Goal: Check status: Check status

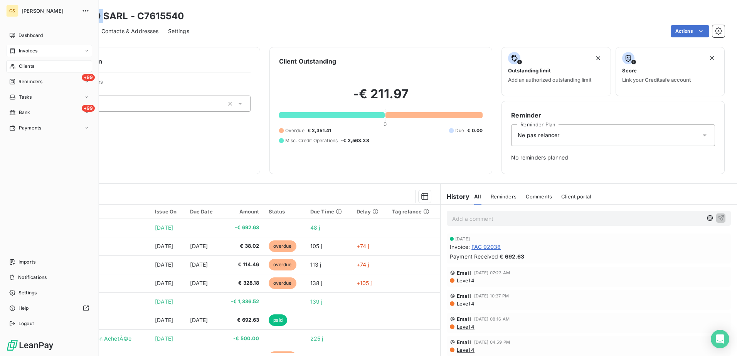
click at [31, 50] on span "Invoices" at bounding box center [28, 50] width 19 height 7
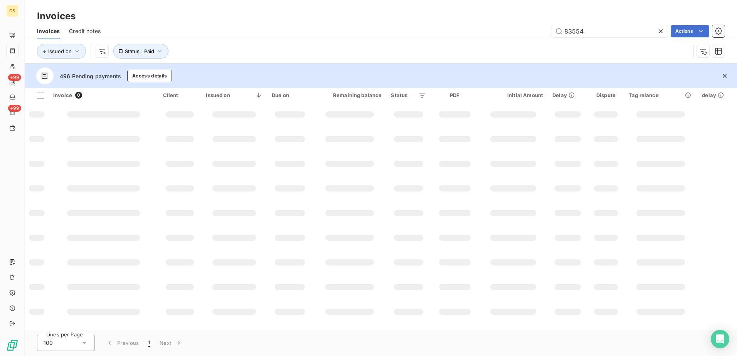
type input "83554"
click at [279, 197] on td at bounding box center [289, 188] width 45 height 25
click at [282, 193] on td at bounding box center [289, 188] width 45 height 25
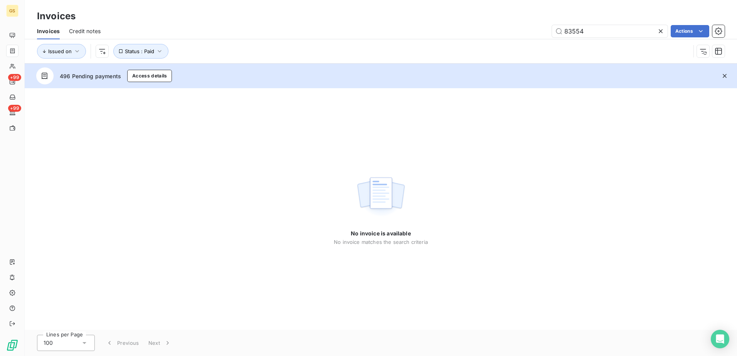
click at [282, 193] on div "No invoice is available No invoice matches the search criteria" at bounding box center [381, 209] width 712 height 242
click at [280, 193] on div "No invoice is available No invoice matches the search criteria" at bounding box center [381, 209] width 712 height 242
